Goal: Transaction & Acquisition: Purchase product/service

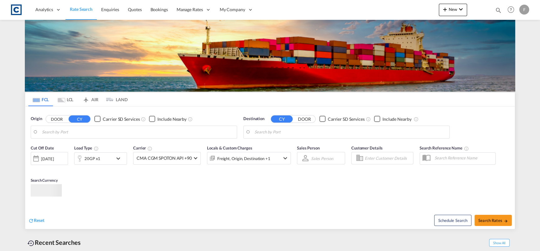
type input "GB-L40, [GEOGRAPHIC_DATA]"
type input "[GEOGRAPHIC_DATA], SGSIN"
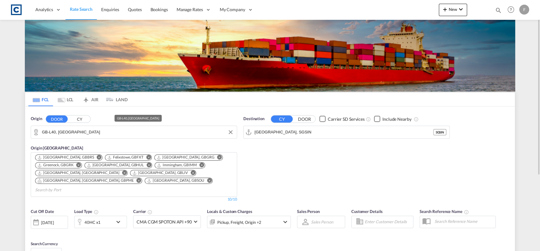
click at [83, 129] on input "GB-L40, [GEOGRAPHIC_DATA]" at bounding box center [138, 132] width 192 height 9
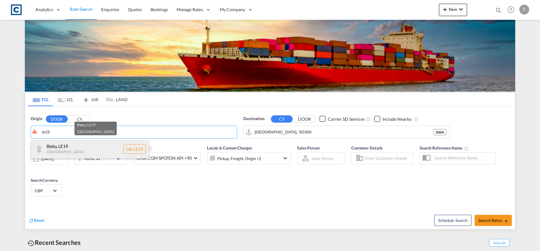
click at [99, 151] on div "Blaby , LE19 [GEOGRAPHIC_DATA] [GEOGRAPHIC_DATA]-LE19" at bounding box center [90, 149] width 118 height 19
type input "GB-LE19, Blaby"
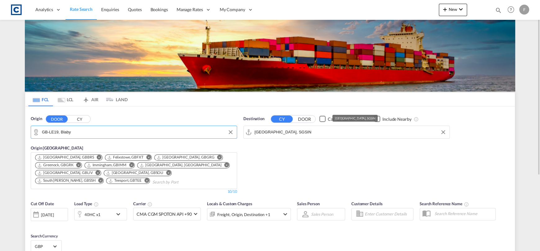
click at [287, 134] on input "[GEOGRAPHIC_DATA], SGSIN" at bounding box center [350, 132] width 192 height 9
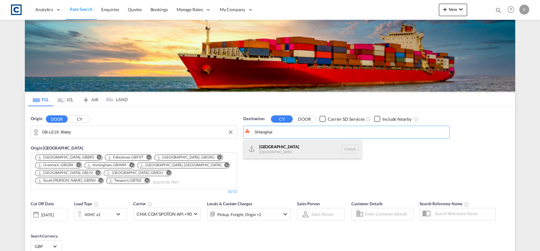
click at [285, 144] on div "Shanghai [GEOGRAPHIC_DATA] [GEOGRAPHIC_DATA]" at bounding box center [302, 149] width 118 height 19
type input "[GEOGRAPHIC_DATA], [GEOGRAPHIC_DATA]"
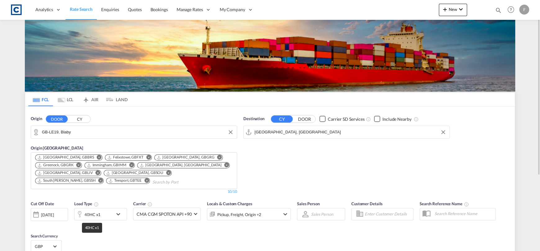
click at [99, 212] on div "40HC x1" at bounding box center [92, 215] width 16 height 9
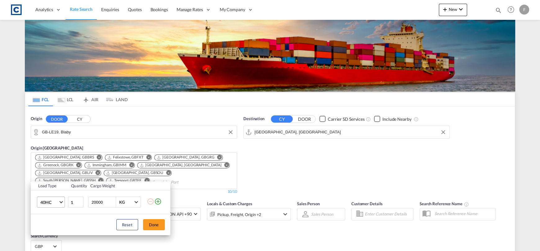
click at [41, 204] on span "40HC" at bounding box center [49, 203] width 18 height 6
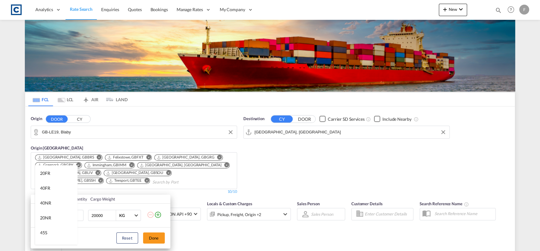
scroll to position [124, 0]
click at [47, 184] on div "20FR" at bounding box center [45, 183] width 10 height 6
click at [158, 213] on md-icon "icon-plus-circle-outline" at bounding box center [157, 214] width 7 height 7
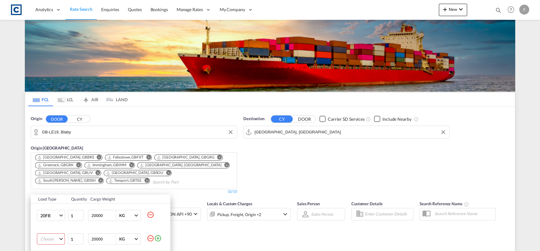
click at [53, 240] on md-select "Choose 20GP 40GP 40HC 45HC 20RE 40RE 40HR 20OT 40OT 20FR 40FR 40NR 20NR 45S 20T…" at bounding box center [51, 239] width 28 height 11
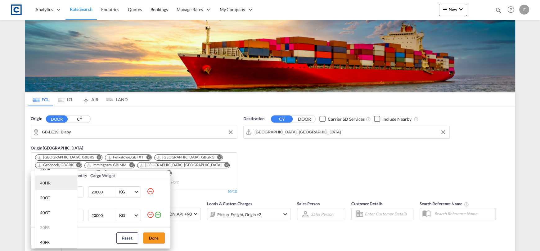
scroll to position [93, 0]
click at [49, 232] on div "40FR" at bounding box center [45, 233] width 10 height 6
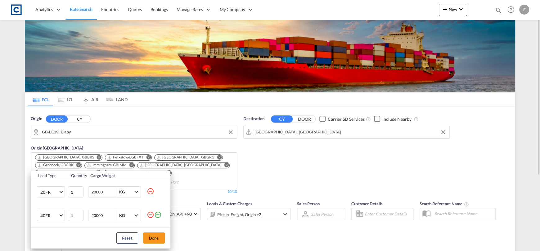
click at [155, 236] on button "Done" at bounding box center [154, 238] width 22 height 11
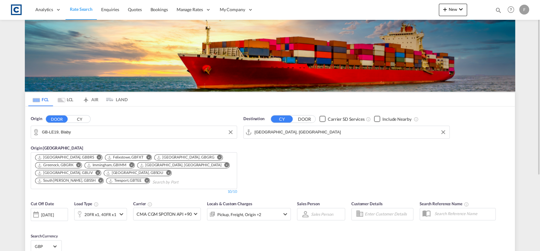
scroll to position [62, 0]
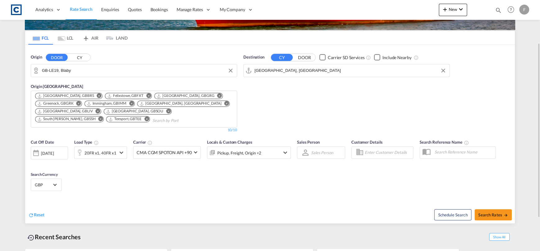
click at [47, 157] on div "[DATE]" at bounding box center [49, 153] width 37 height 13
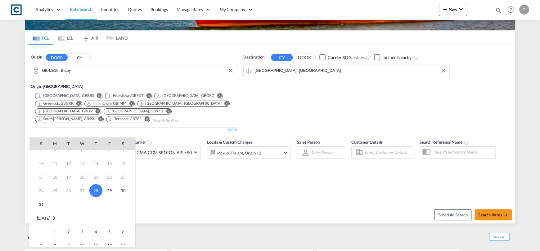
scroll to position [31, 0]
click at [46, 220] on td "Week 1" at bounding box center [38, 223] width 19 height 14
click at [51, 221] on span "1" at bounding box center [55, 222] width 12 height 12
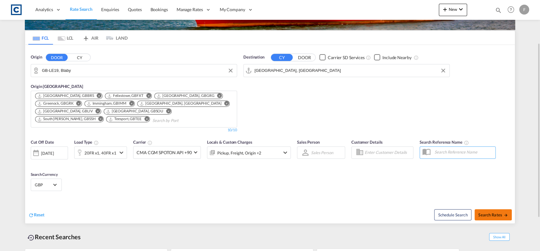
click at [495, 215] on span "Search Rates" at bounding box center [493, 215] width 30 height 5
type input "LE19 to CNSHA / [DATE]"
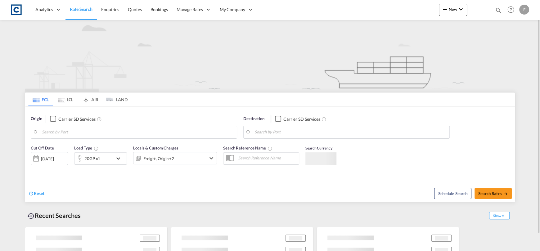
click at [500, 11] on md-icon "icon-magnify" at bounding box center [498, 10] width 7 height 7
type input "LE19"
type input "[GEOGRAPHIC_DATA], [GEOGRAPHIC_DATA]"
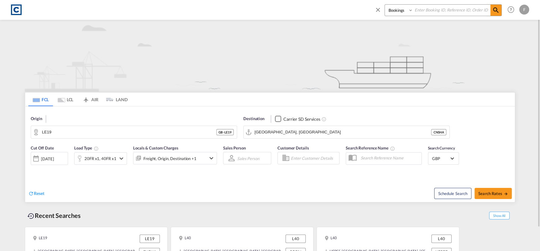
click at [470, 13] on input at bounding box center [451, 10] width 77 height 11
paste input "CAD000009460"
type input "CAD000009460"
click at [405, 13] on select "Bookings Quotes Enquiries" at bounding box center [399, 10] width 29 height 11
select select "Quotes"
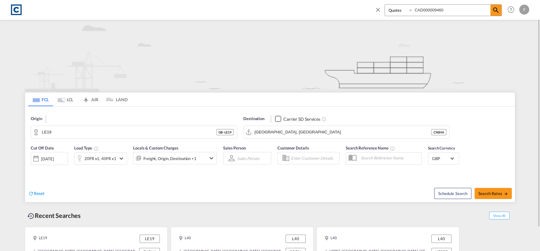
click at [385, 5] on select "Bookings Quotes Enquiries" at bounding box center [399, 10] width 29 height 11
click at [501, 12] on div "Bookings Quotes Enquiries CAD000009460 Help Resources Product Release F My Prof…" at bounding box center [451, 9] width 160 height 19
click at [496, 12] on md-icon "icon-magnify" at bounding box center [495, 10] width 7 height 7
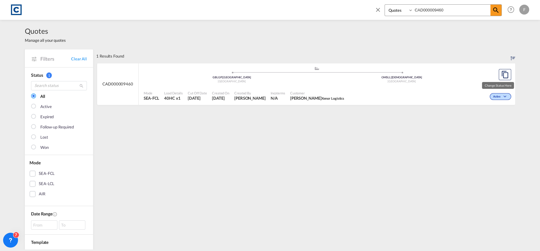
click at [496, 97] on span "Active" at bounding box center [497, 97] width 9 height 4
click at [482, 123] on span "Won" at bounding box center [488, 123] width 16 height 7
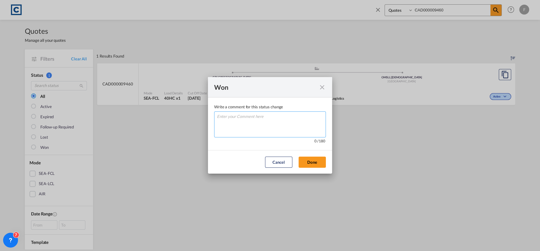
click at [259, 124] on textarea "Write a comment ..." at bounding box center [270, 125] width 112 height 26
type textarea "W"
click at [315, 158] on button "Done" at bounding box center [311, 162] width 27 height 11
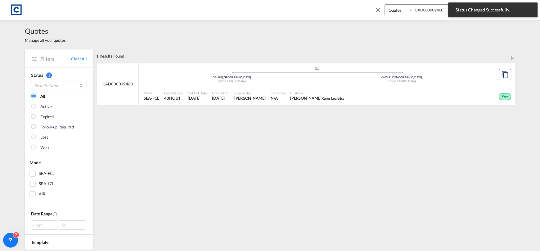
click at [413, 95] on div "Won" at bounding box center [429, 96] width 166 height 16
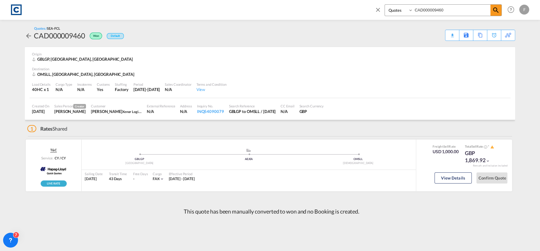
click at [380, 8] on md-icon "icon-close" at bounding box center [377, 9] width 7 height 7
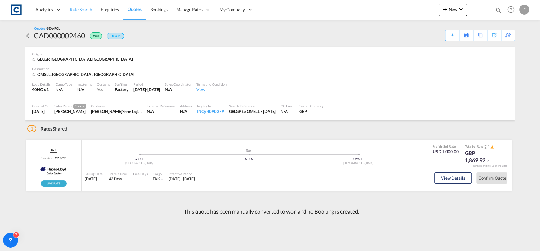
click at [81, 7] on span "Rate Search" at bounding box center [81, 9] width 22 height 5
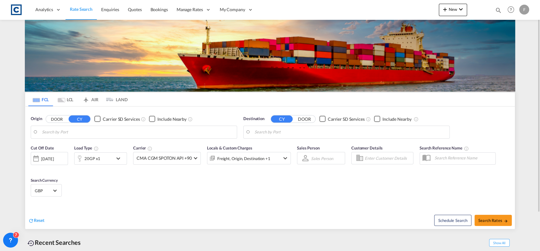
type input "GB-LE19, Blaby"
type input "[GEOGRAPHIC_DATA], [GEOGRAPHIC_DATA]"
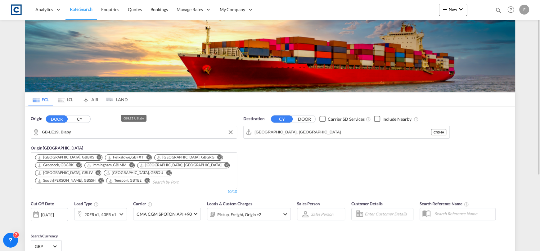
click at [98, 136] on input "GB-LE19, Blaby" at bounding box center [138, 132] width 192 height 9
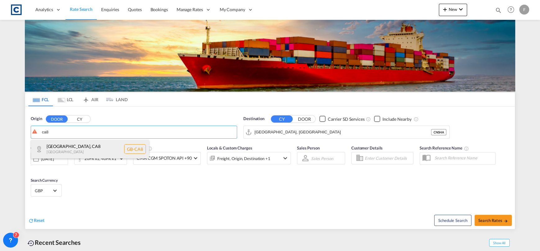
click at [112, 146] on div "Cumberland , CA8 United Kingdom GB-CA8" at bounding box center [90, 149] width 118 height 19
type input "GB-CA8, Cumberland"
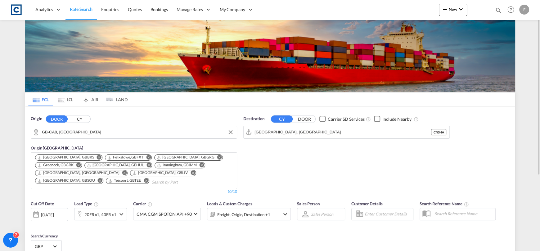
click at [274, 125] on div "Destination CY DOOR Carrier SD Services Include Nearby Shanghai, CNSHA CNSHA" at bounding box center [346, 127] width 206 height 23
click at [276, 132] on input "[GEOGRAPHIC_DATA], [GEOGRAPHIC_DATA]" at bounding box center [350, 132] width 192 height 9
type input "P"
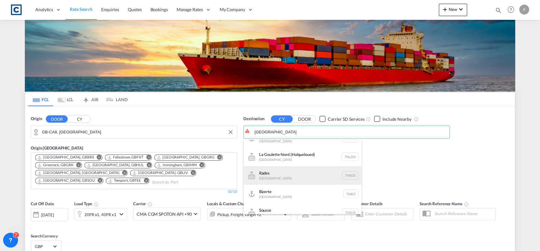
scroll to position [56, 0]
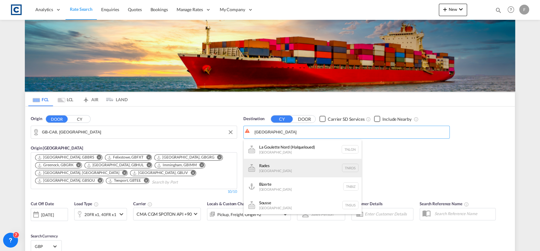
click at [284, 169] on div "Rades Tunisia TNRDS" at bounding box center [302, 168] width 118 height 19
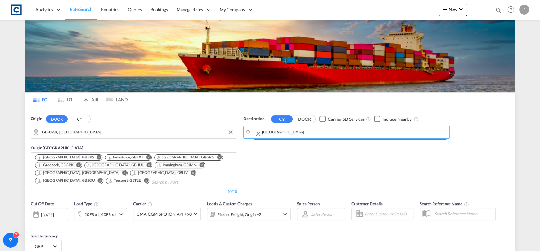
type input "Rades, TNRDS"
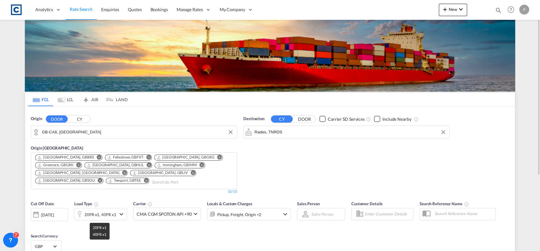
click at [103, 216] on div "20FR x1, 40FR x1" at bounding box center [100, 215] width 32 height 9
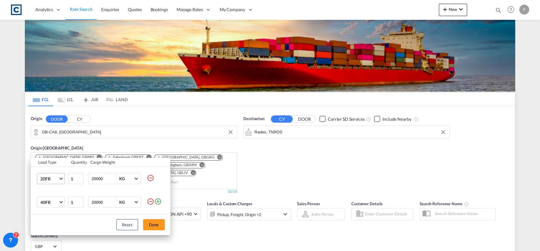
click at [47, 183] on md-select-value "20FR" at bounding box center [52, 179] width 25 height 11
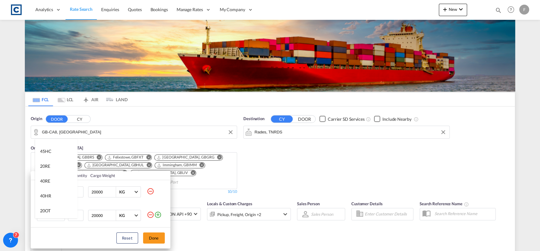
scroll to position [0, 0]
click at [49, 177] on div "40HC" at bounding box center [45, 176] width 11 height 6
click at [149, 215] on md-icon "icon-minus-circle-outline" at bounding box center [150, 214] width 7 height 7
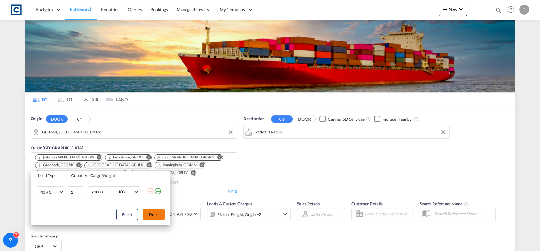
click at [154, 216] on button "Done" at bounding box center [154, 214] width 22 height 11
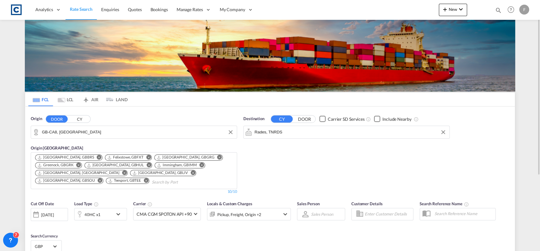
click at [56, 211] on div "[DATE]" at bounding box center [49, 214] width 37 height 13
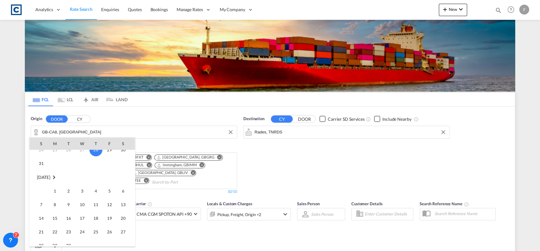
scroll to position [62, 0]
click at [60, 190] on span "1" at bounding box center [55, 191] width 12 height 12
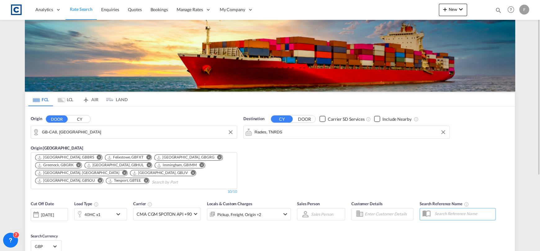
scroll to position [31, 0]
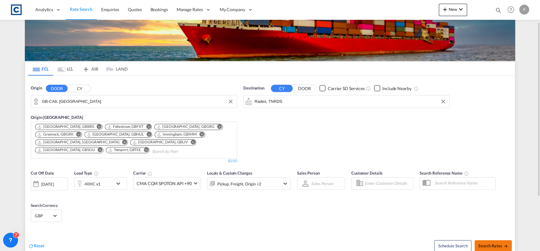
click at [499, 244] on span "Search Rates" at bounding box center [493, 246] width 30 height 5
type input "CA8 to TNRDS / 1 Sep 2025"
